Goal: Check status

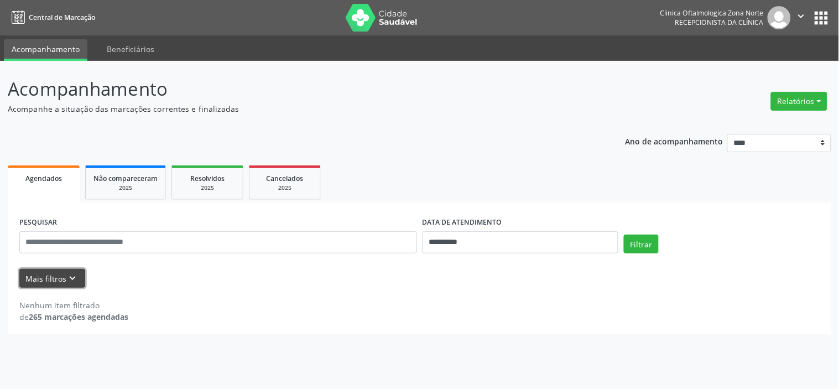
click at [64, 285] on button "Mais filtros keyboard_arrow_down" at bounding box center [52, 278] width 66 height 19
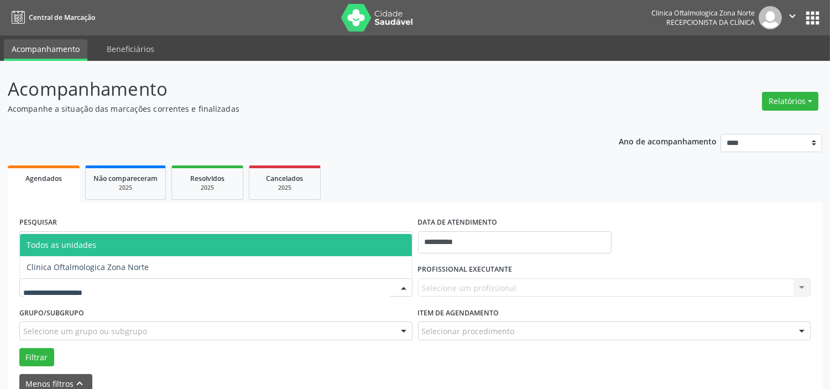
click at [118, 280] on div at bounding box center [215, 287] width 393 height 19
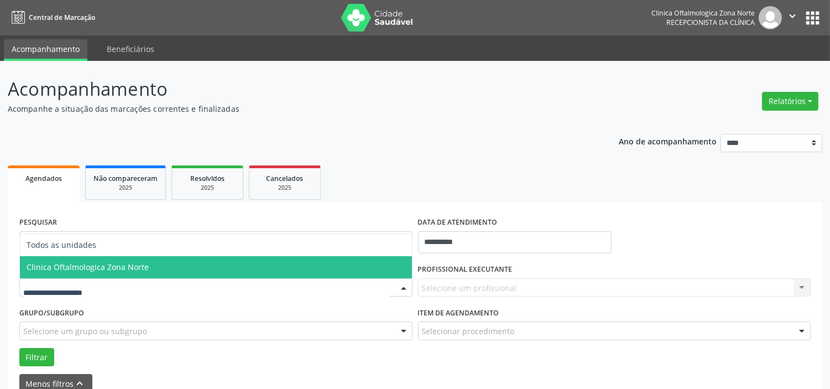
click at [129, 269] on span "Clinica Oftalmologica Zona Norte" at bounding box center [88, 267] width 122 height 11
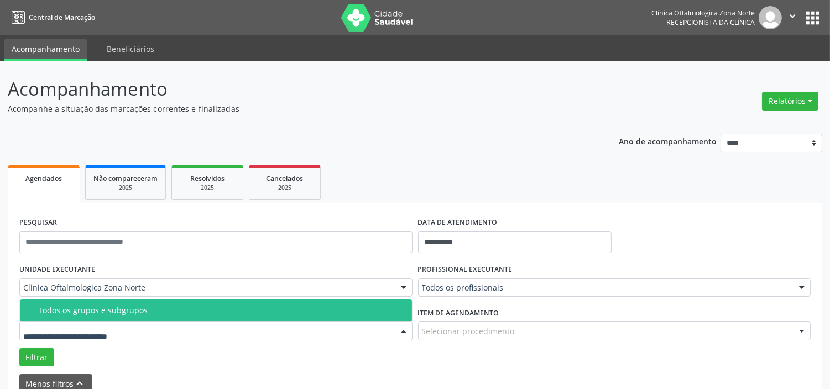
click at [132, 306] on div "Todos os grupos e subgrupos" at bounding box center [221, 310] width 367 height 9
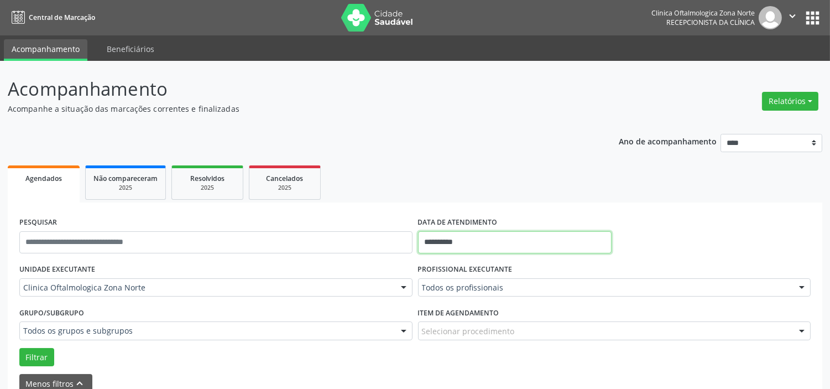
click at [499, 239] on input "**********" at bounding box center [515, 242] width 194 height 22
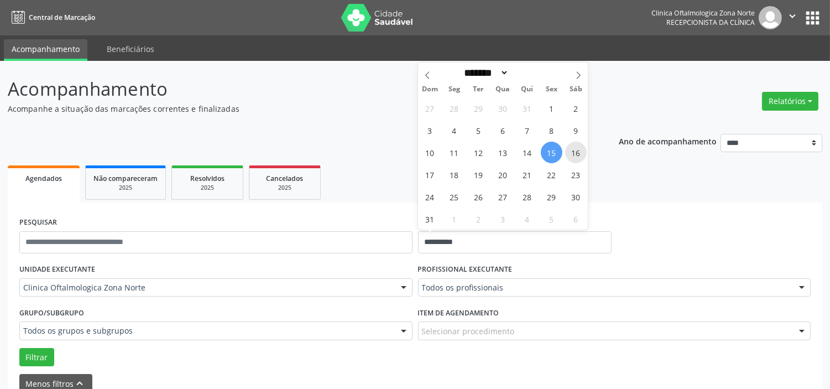
click at [570, 152] on span "16" at bounding box center [576, 153] width 22 height 22
type input "**********"
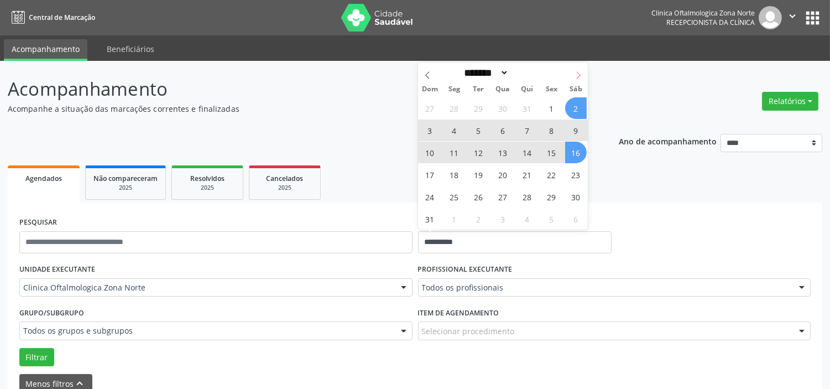
click at [581, 75] on icon at bounding box center [579, 75] width 8 height 8
select select "*"
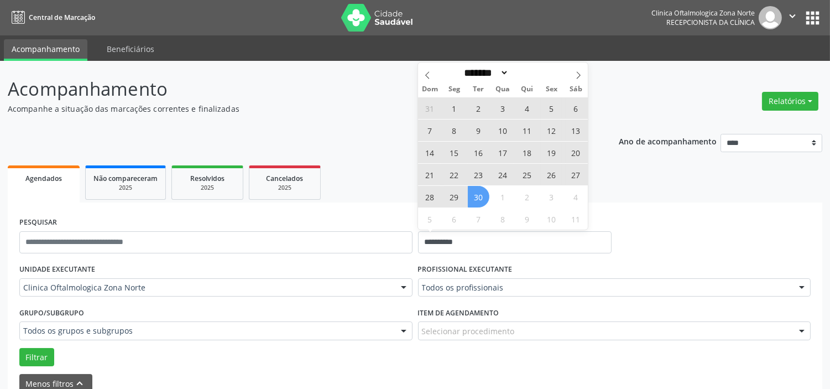
click at [479, 196] on span "30" at bounding box center [479, 197] width 22 height 22
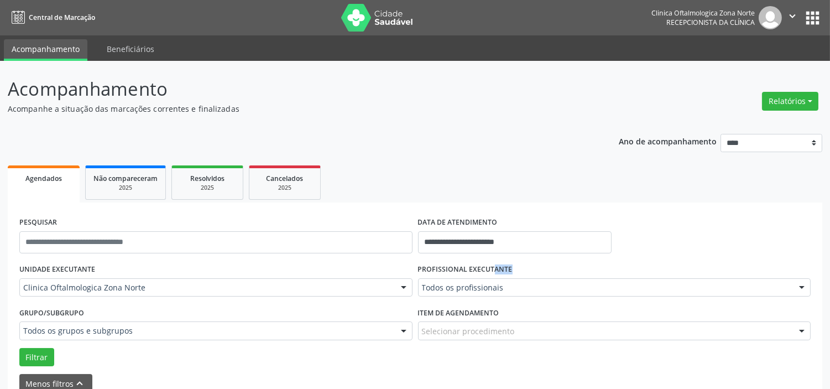
click at [465, 278] on div "PROFISSIONAL EXECUTANTE Todos os profissionais Todos os profissionais [PERSON_N…" at bounding box center [614, 282] width 399 height 43
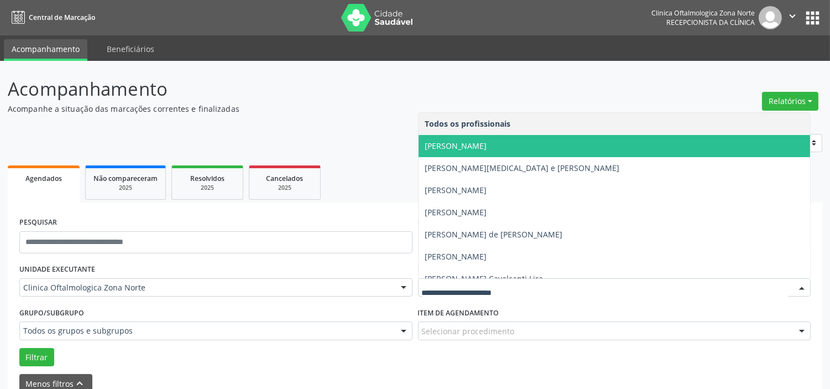
click at [455, 147] on span "[PERSON_NAME]" at bounding box center [456, 145] width 62 height 11
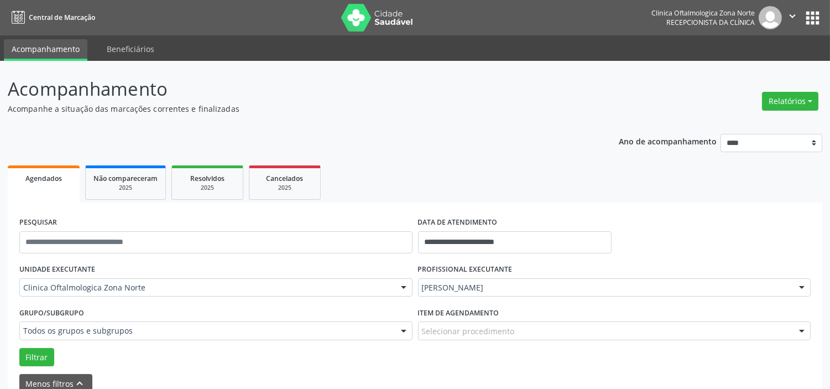
click at [43, 346] on div "Grupo/Subgrupo Todos os grupos e subgrupos Todos os grupos e subgrupos Nenhum r…" at bounding box center [216, 325] width 399 height 43
click at [41, 355] on button "Filtrar" at bounding box center [36, 357] width 35 height 19
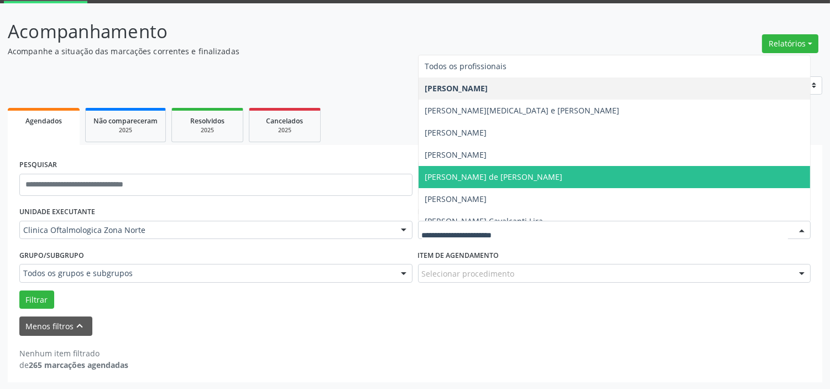
scroll to position [56, 0]
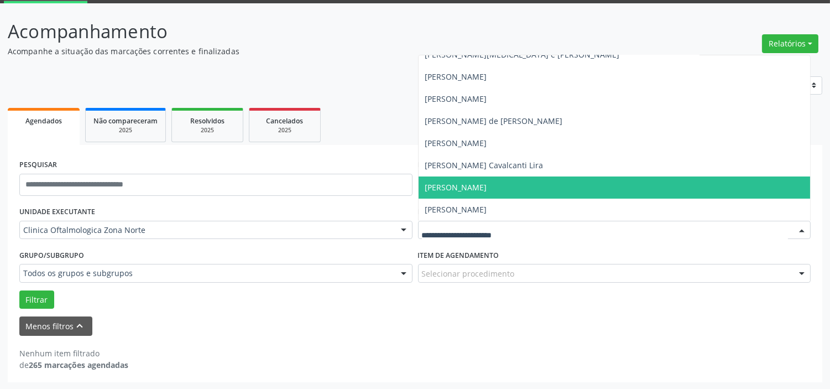
click at [466, 189] on span "[PERSON_NAME]" at bounding box center [456, 187] width 62 height 11
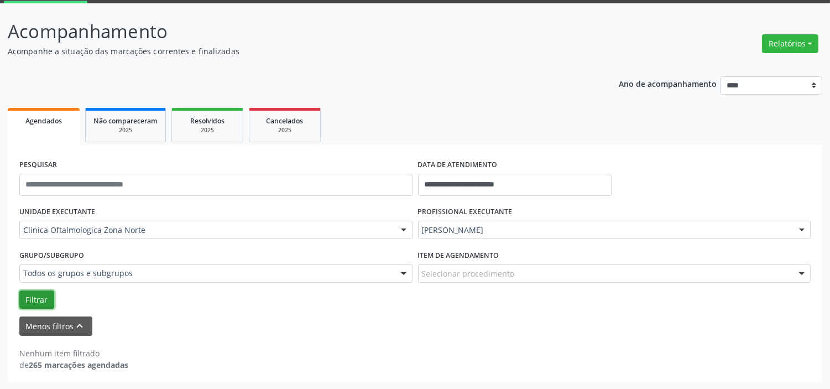
click at [36, 300] on button "Filtrar" at bounding box center [36, 299] width 35 height 19
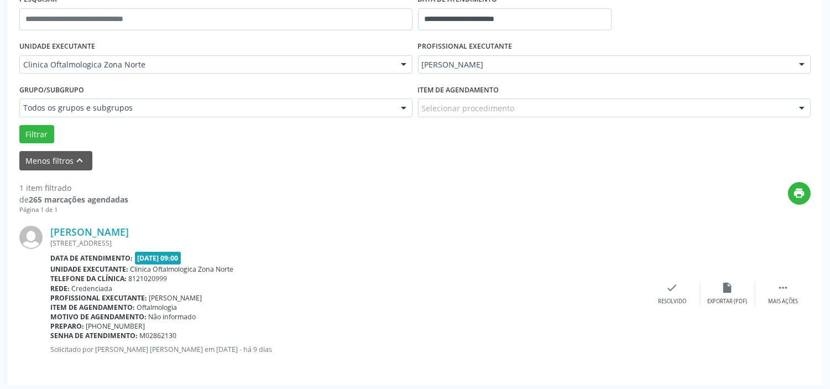
scroll to position [226, 0]
